Goal: Task Accomplishment & Management: Complete application form

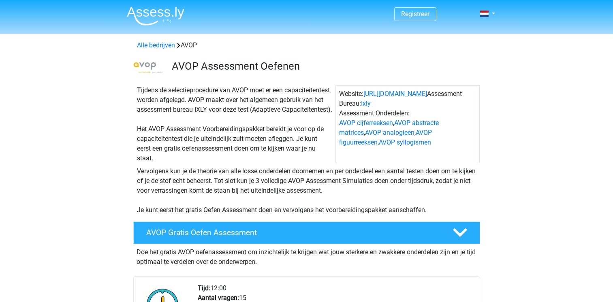
scroll to position [203, 0]
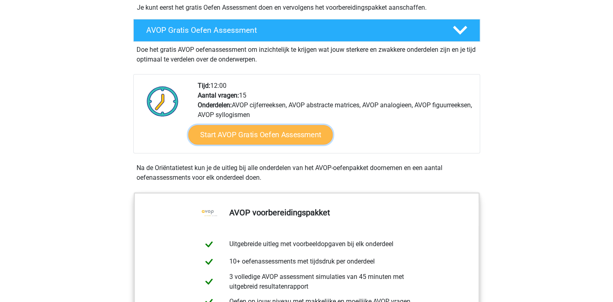
click at [292, 145] on link "Start AVOP Gratis Oefen Assessment" at bounding box center [260, 134] width 145 height 19
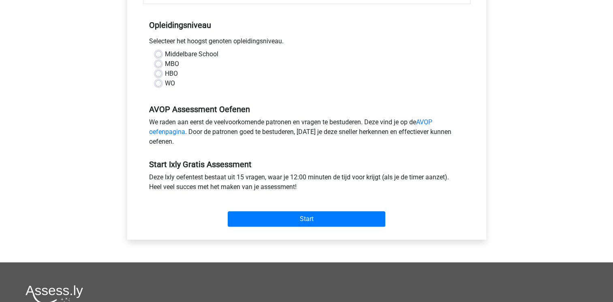
scroll to position [162, 0]
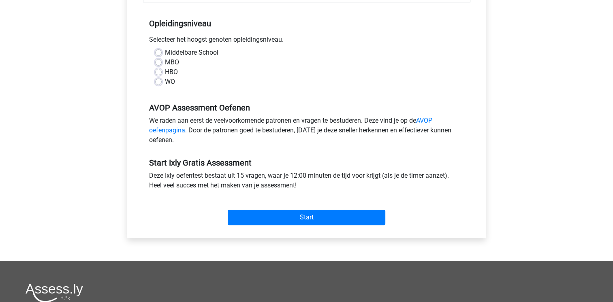
click at [154, 82] on div "Middelbare School MBO HBO WO" at bounding box center [306, 67] width 315 height 39
click at [165, 79] on label "WO" at bounding box center [170, 82] width 10 height 10
click at [158, 79] on input "WO" at bounding box center [158, 81] width 6 height 8
radio input "true"
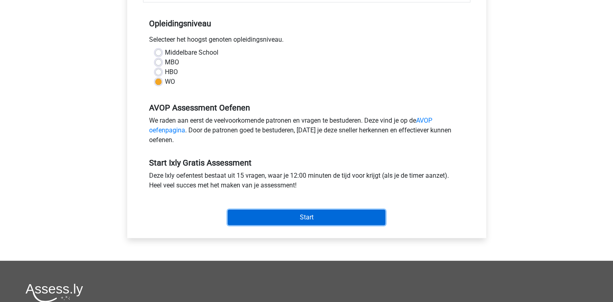
click at [311, 212] on input "Start" at bounding box center [307, 217] width 158 height 15
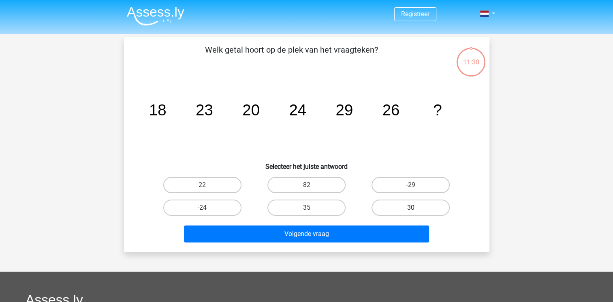
click at [420, 205] on label "30" at bounding box center [411, 208] width 78 height 16
click at [416, 208] on input "30" at bounding box center [413, 210] width 5 height 5
radio input "true"
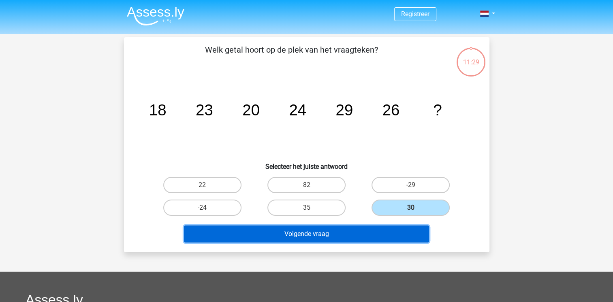
click at [389, 229] on button "Volgende vraag" at bounding box center [306, 234] width 245 height 17
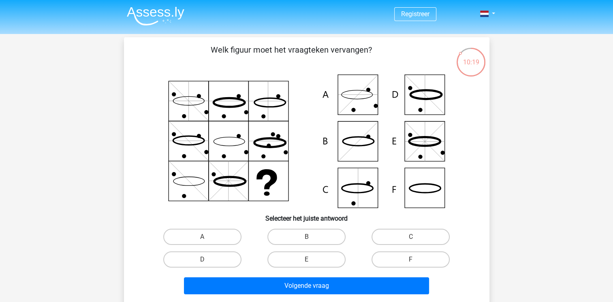
click at [426, 186] on icon at bounding box center [306, 142] width 327 height 134
click at [445, 262] on label "F" at bounding box center [411, 260] width 78 height 16
click at [416, 262] on input "F" at bounding box center [413, 262] width 5 height 5
radio input "true"
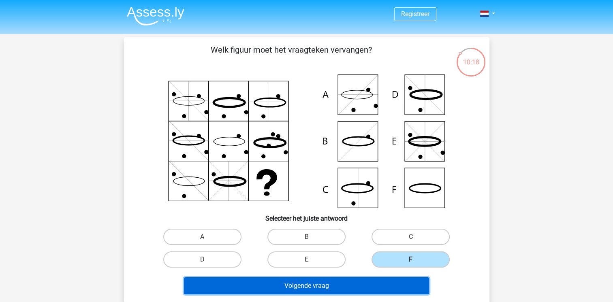
click at [350, 282] on button "Volgende vraag" at bounding box center [306, 286] width 245 height 17
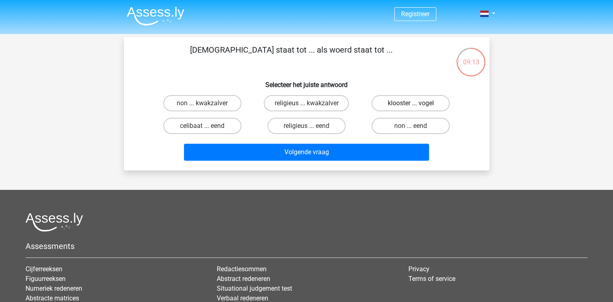
click at [437, 105] on label "klooster ... vogel" at bounding box center [411, 103] width 78 height 16
click at [416, 105] on input "klooster ... vogel" at bounding box center [413, 105] width 5 height 5
radio input "true"
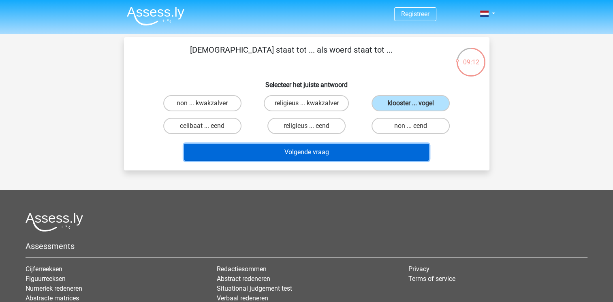
click at [402, 148] on button "Volgende vraag" at bounding box center [306, 152] width 245 height 17
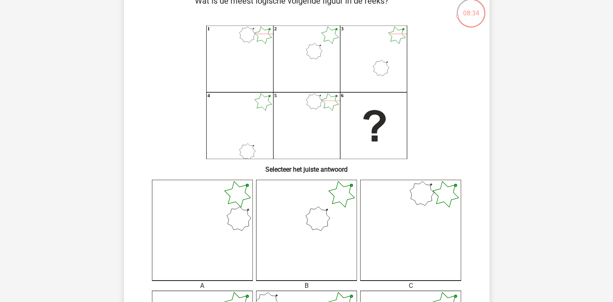
scroll to position [37, 0]
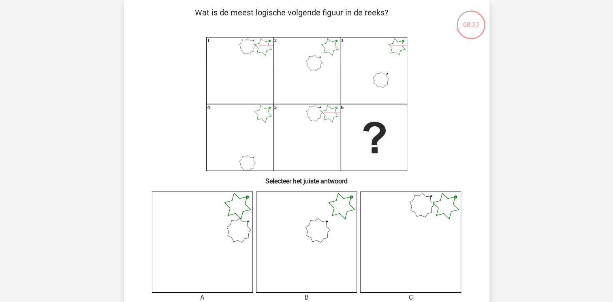
click at [302, 237] on icon at bounding box center [306, 242] width 101 height 101
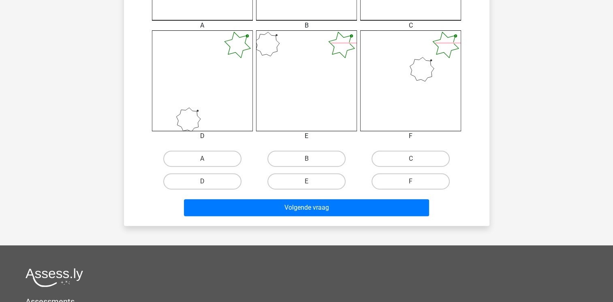
scroll to position [321, 0]
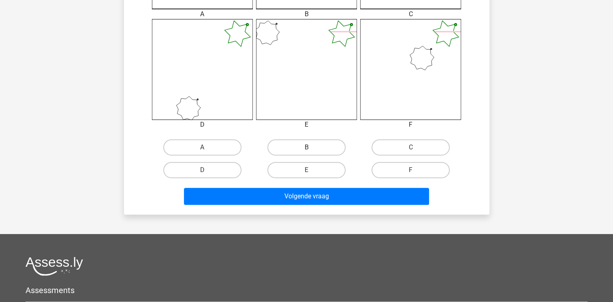
click at [307, 145] on label "B" at bounding box center [307, 147] width 78 height 16
click at [307, 148] on input "B" at bounding box center [308, 150] width 5 height 5
radio input "true"
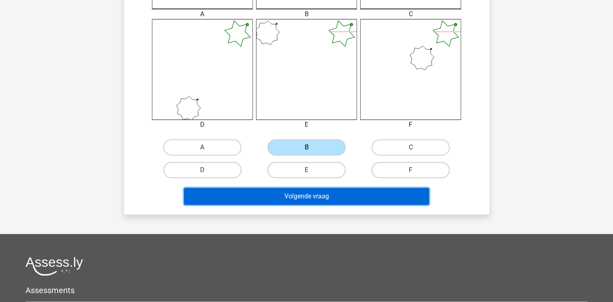
click at [323, 192] on button "Volgende vraag" at bounding box center [306, 196] width 245 height 17
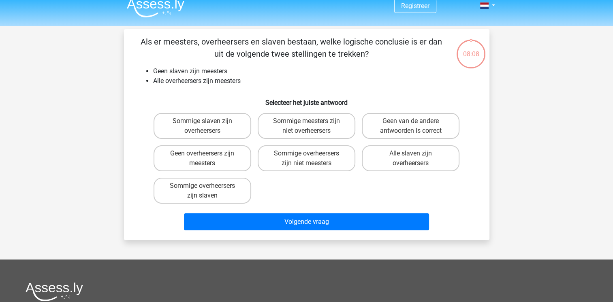
scroll to position [0, 0]
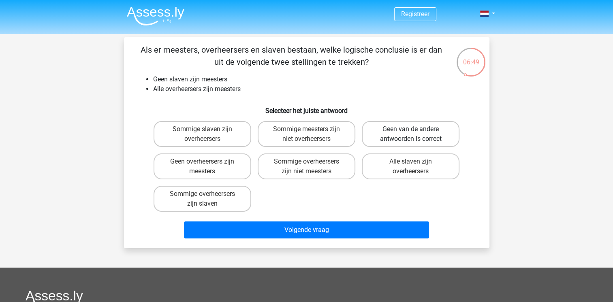
click at [430, 132] on label "Geen van de andere antwoorden is correct" at bounding box center [411, 134] width 98 height 26
click at [416, 132] on input "Geen van de andere antwoorden is correct" at bounding box center [413, 131] width 5 height 5
radio input "true"
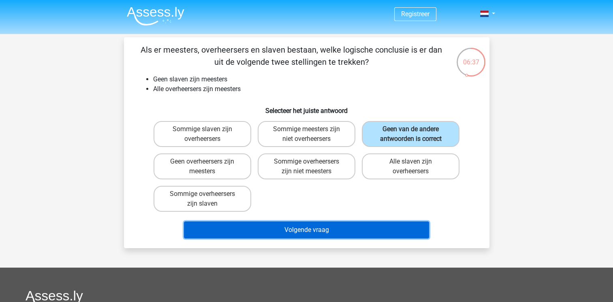
click at [249, 230] on button "Volgende vraag" at bounding box center [306, 230] width 245 height 17
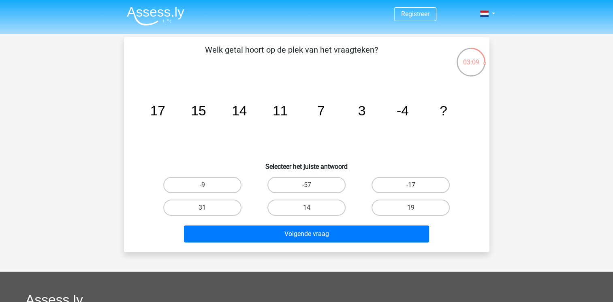
click at [421, 187] on label "-17" at bounding box center [411, 185] width 78 height 16
click at [416, 187] on input "-17" at bounding box center [413, 187] width 5 height 5
radio input "true"
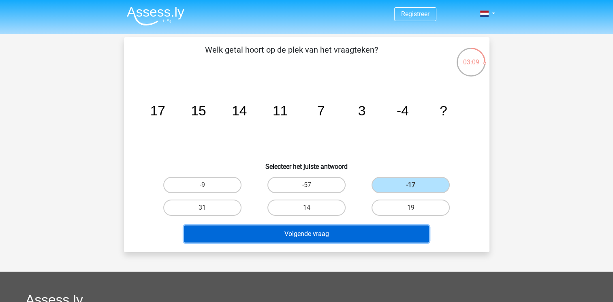
drag, startPoint x: 366, startPoint y: 228, endPoint x: 360, endPoint y: 234, distance: 8.6
click at [365, 229] on button "Volgende vraag" at bounding box center [306, 234] width 245 height 17
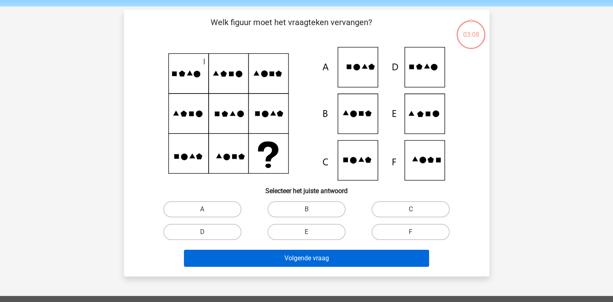
scroll to position [37, 0]
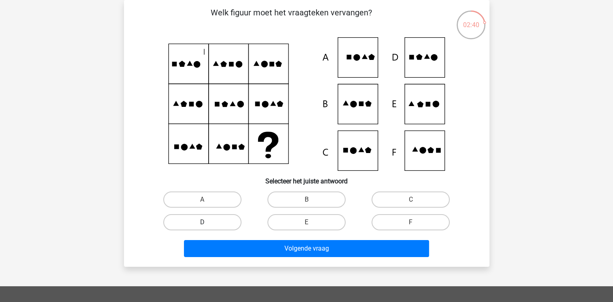
click at [208, 223] on label "D" at bounding box center [202, 222] width 78 height 16
click at [208, 223] on input "D" at bounding box center [204, 225] width 5 height 5
radio input "true"
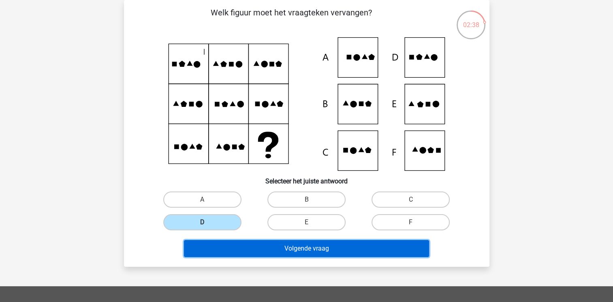
click at [310, 247] on button "Volgende vraag" at bounding box center [306, 248] width 245 height 17
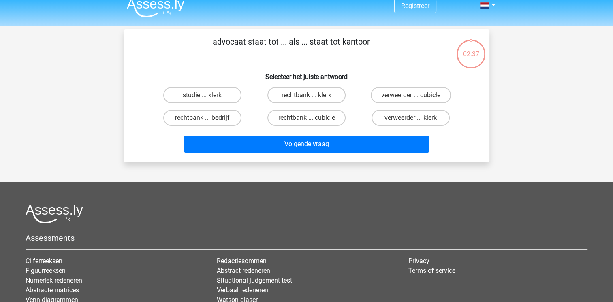
scroll to position [0, 0]
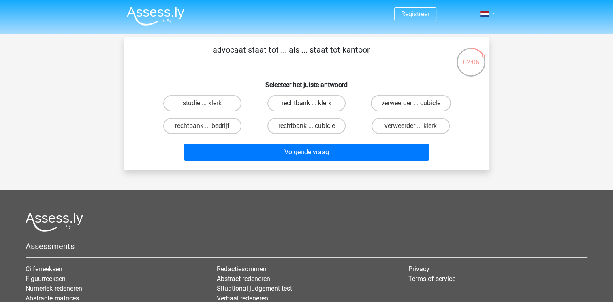
click at [330, 103] on label "rechtbank ... klerk" at bounding box center [307, 103] width 78 height 16
click at [312, 103] on input "rechtbank ... klerk" at bounding box center [308, 105] width 5 height 5
radio input "true"
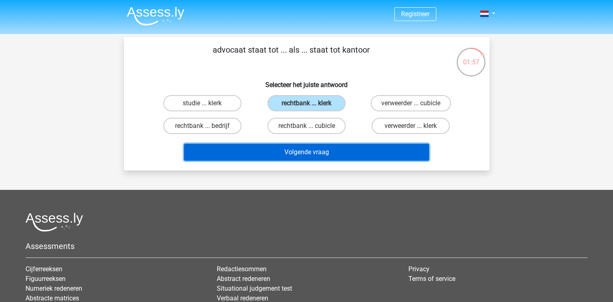
click at [376, 151] on button "Volgende vraag" at bounding box center [306, 152] width 245 height 17
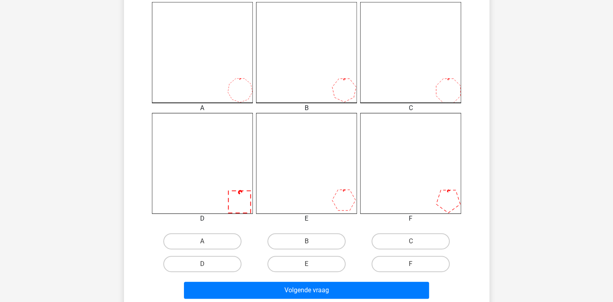
scroll to position [243, 0]
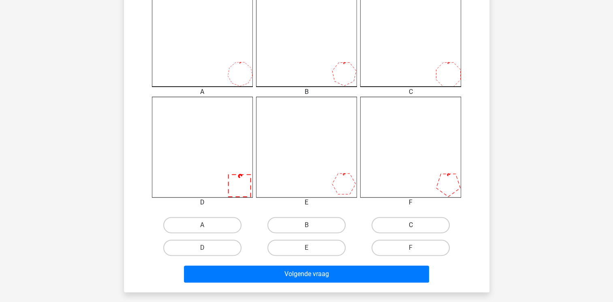
click at [420, 227] on label "C" at bounding box center [411, 225] width 78 height 16
click at [416, 227] on input "C" at bounding box center [413, 227] width 5 height 5
radio input "true"
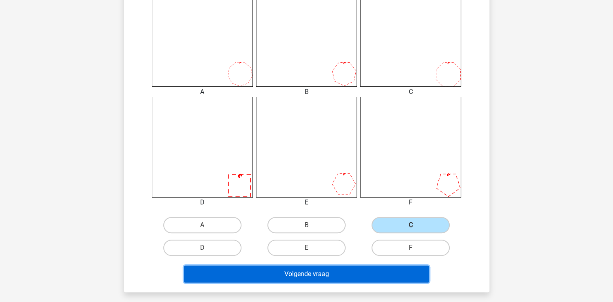
drag, startPoint x: 362, startPoint y: 274, endPoint x: 364, endPoint y: 278, distance: 4.9
click at [362, 276] on button "Volgende vraag" at bounding box center [306, 274] width 245 height 17
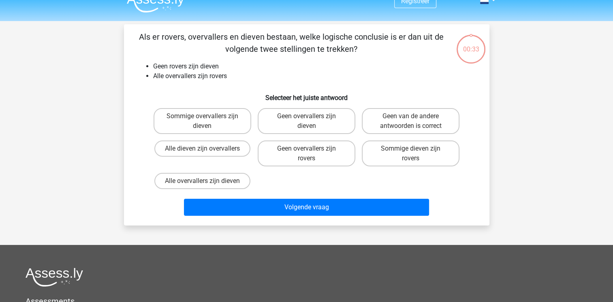
scroll to position [0, 0]
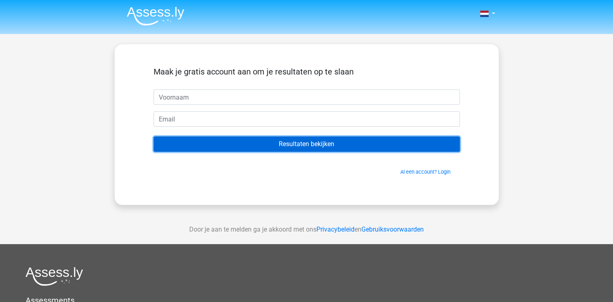
click at [306, 149] on input "Resultaten bekijken" at bounding box center [307, 144] width 306 height 15
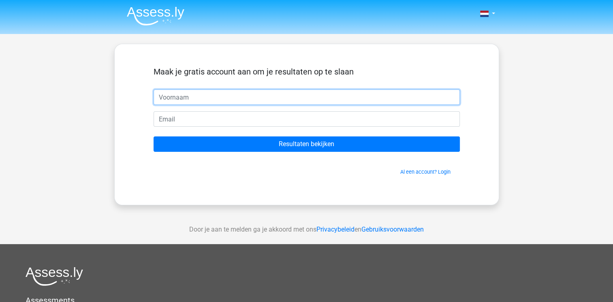
click at [233, 102] on input "text" at bounding box center [307, 97] width 306 height 15
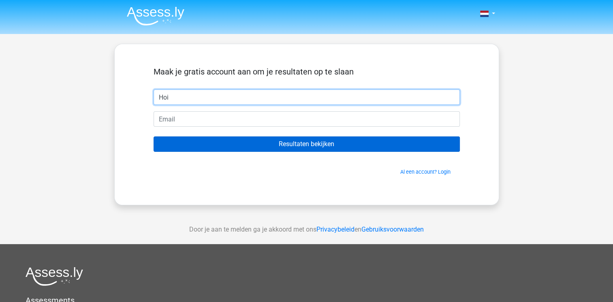
type input "Hoi"
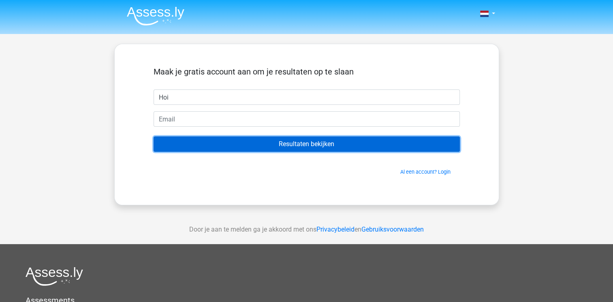
click at [288, 142] on input "Resultaten bekijken" at bounding box center [307, 144] width 306 height 15
